Goal: Information Seeking & Learning: Learn about a topic

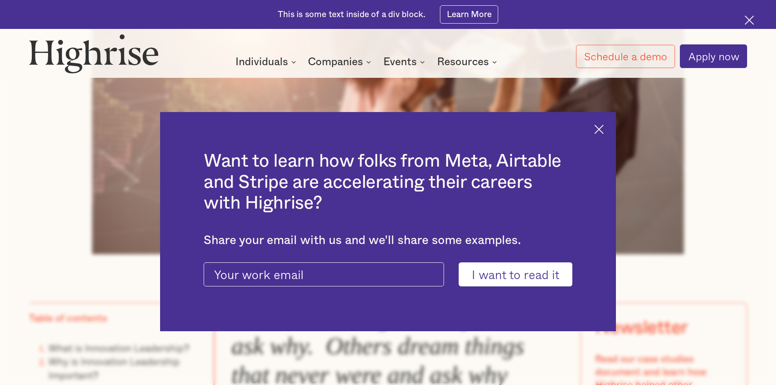
scroll to position [529, 0]
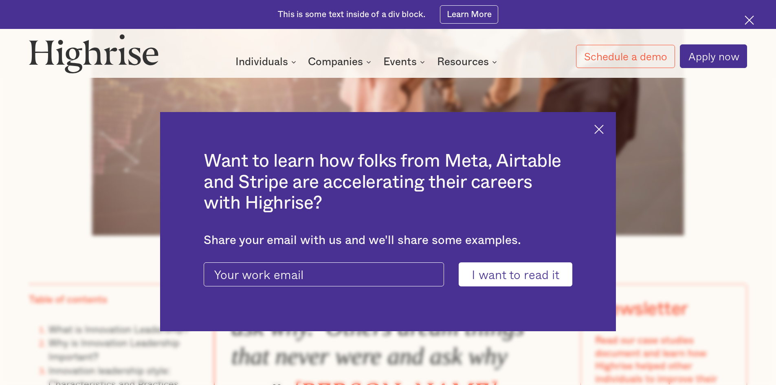
click at [603, 125] on img at bounding box center [598, 129] width 9 height 9
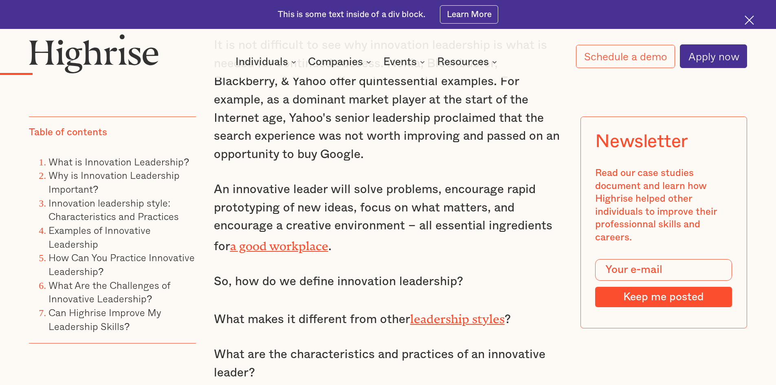
scroll to position [977, 0]
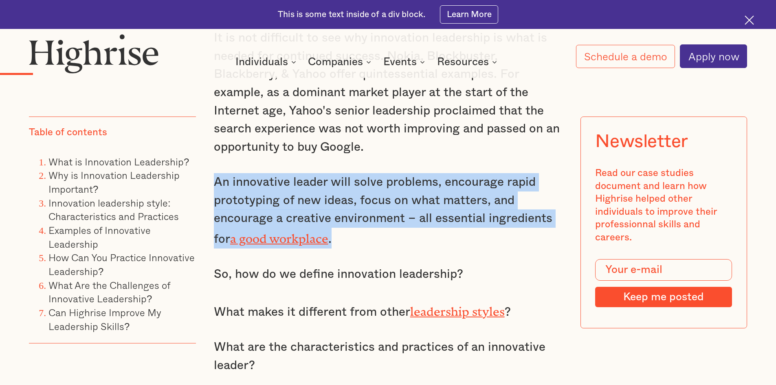
drag, startPoint x: 331, startPoint y: 240, endPoint x: 203, endPoint y: 183, distance: 140.5
copy p "An innovative leader will solve problems, encourage rapid prototyping of new id…"
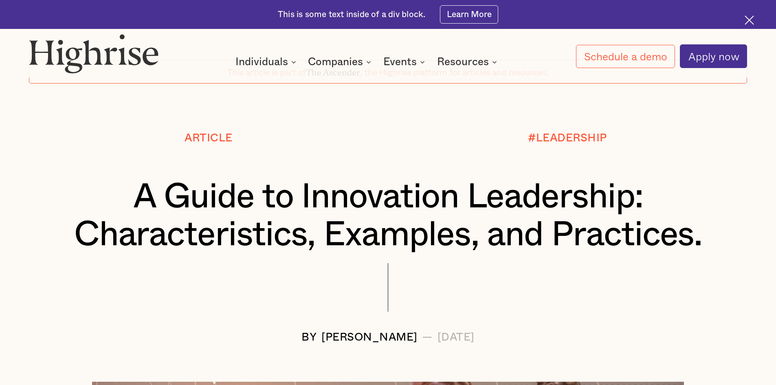
scroll to position [122, 0]
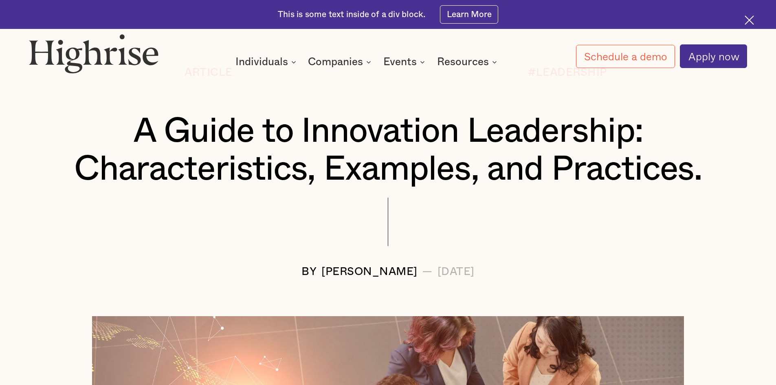
click at [601, 266] on div "BY [PERSON_NAME] — [DATE]" at bounding box center [387, 271] width 717 height 12
drag, startPoint x: 521, startPoint y: 272, endPoint x: 402, endPoint y: 270, distance: 118.9
click at [402, 270] on div "BY [PERSON_NAME] — [DATE]" at bounding box center [387, 271] width 717 height 12
drag, startPoint x: 393, startPoint y: 220, endPoint x: 452, endPoint y: 189, distance: 66.7
click at [395, 217] on div at bounding box center [387, 231] width 717 height 68
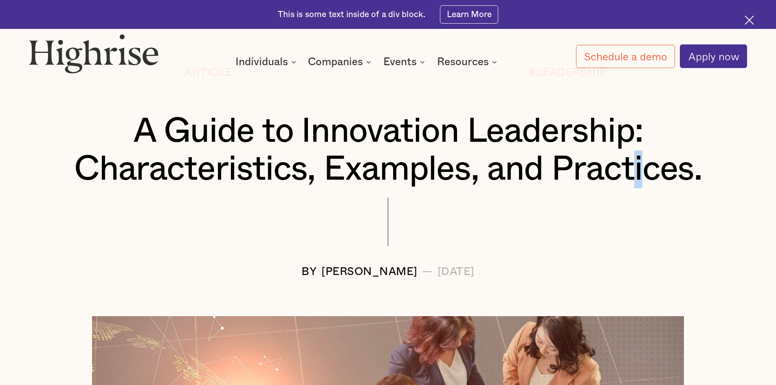
drag, startPoint x: 630, startPoint y: 182, endPoint x: 655, endPoint y: 173, distance: 26.3
click at [645, 175] on h1 "A Guide to Innovation Leadership: Characteristics, Examples, and Practices." at bounding box center [388, 150] width 658 height 76
click at [708, 171] on h1 "A Guide to Innovation Leadership: Characteristics, Examples, and Practices." at bounding box center [388, 150] width 658 height 76
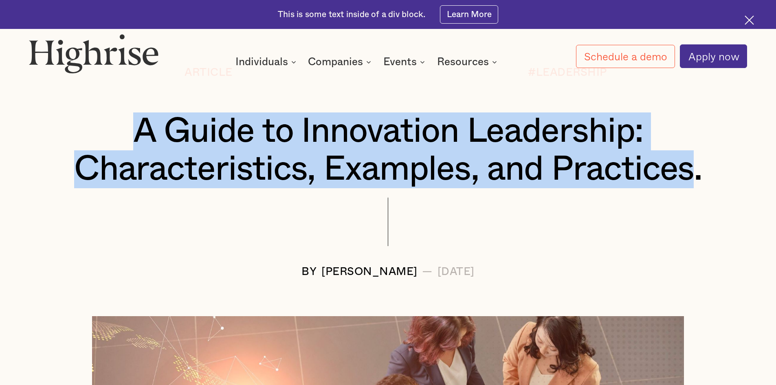
drag, startPoint x: 697, startPoint y: 174, endPoint x: 125, endPoint y: 137, distance: 573.6
click at [125, 137] on h1 "A Guide to Innovation Leadership: Characteristics, Examples, and Practices." at bounding box center [388, 150] width 658 height 76
copy h1 "A Guide to Innovation Leadership: Characteristics, Examples, and Practices"
drag, startPoint x: 516, startPoint y: 273, endPoint x: 402, endPoint y: 273, distance: 114.0
click at [437, 273] on div "[DATE]" at bounding box center [455, 271] width 37 height 12
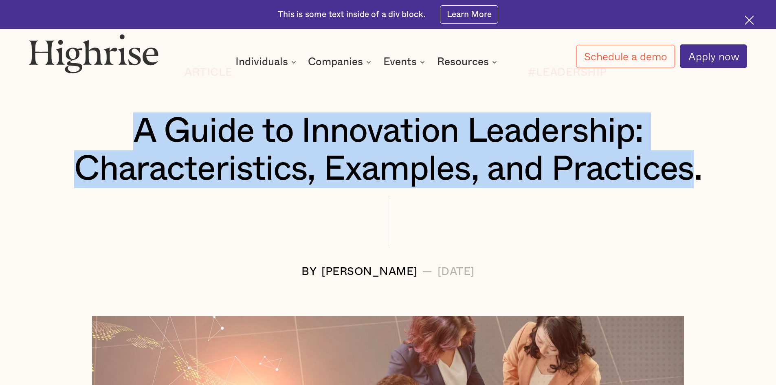
copy div "[DATE]"
